Goal: Task Accomplishment & Management: Use online tool/utility

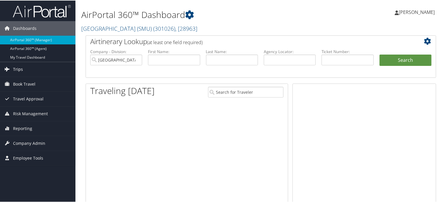
click at [17, 68] on span "Trips" at bounding box center [18, 68] width 10 height 15
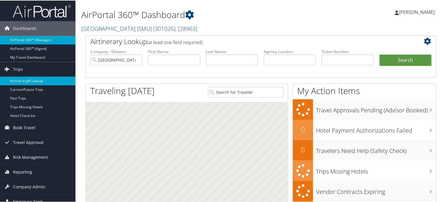
click at [24, 82] on link "Airtinerary® Lookup" at bounding box center [37, 80] width 75 height 9
